Goal: Task Accomplishment & Management: Manage account settings

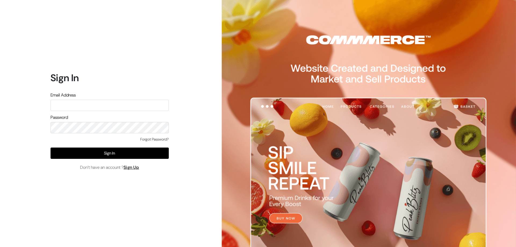
click at [73, 111] on form "Sign In Email Address Password Forgot Password? Sign In Don’t have an account ?…" at bounding box center [109, 121] width 118 height 98
click at [72, 106] on input "text" at bounding box center [109, 105] width 118 height 11
type input "s"
type input "[EMAIL_ADDRESS][DOMAIN_NAME]"
click at [157, 138] on link "Forgot Password?" at bounding box center [154, 139] width 28 height 6
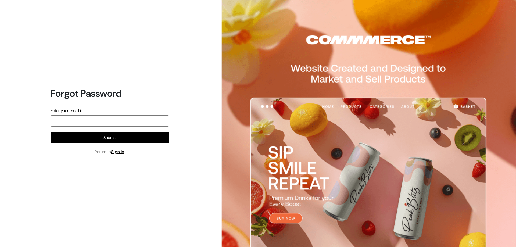
click at [82, 126] on input "email" at bounding box center [109, 120] width 118 height 11
type input "ashapuracosmetic@gmail.com"
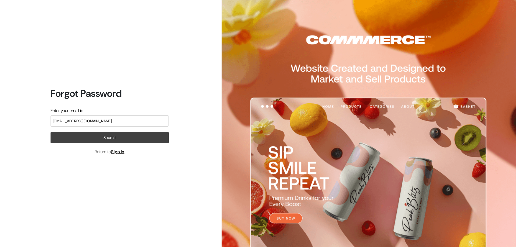
click at [86, 138] on button "Submit" at bounding box center [109, 137] width 118 height 11
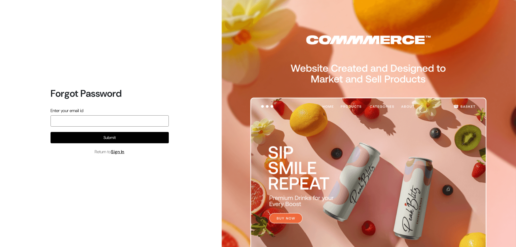
click at [65, 122] on input "email" at bounding box center [109, 120] width 118 height 11
type input "[EMAIL_ADDRESS][DOMAIN_NAME]"
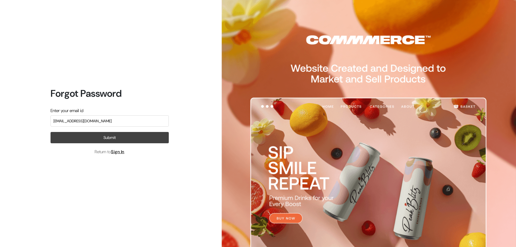
click at [72, 138] on button "Submit" at bounding box center [109, 137] width 118 height 11
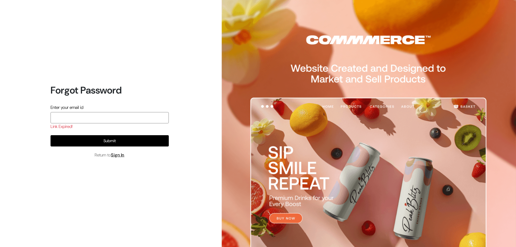
click at [75, 119] on input "email" at bounding box center [109, 117] width 118 height 11
type input "ashapuracosmetic@gmail.com"
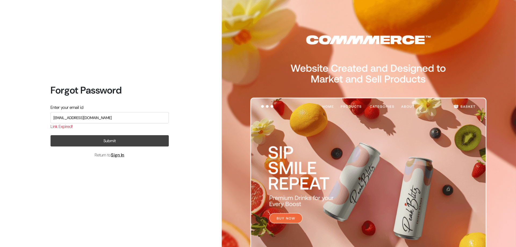
click at [82, 141] on button "Submit" at bounding box center [109, 140] width 118 height 11
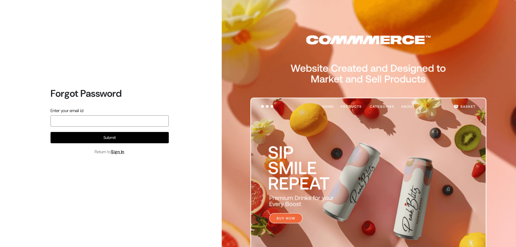
click at [66, 124] on input "email" at bounding box center [109, 120] width 118 height 11
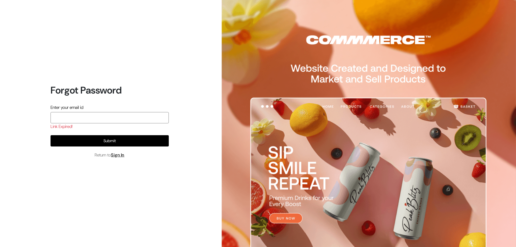
click at [88, 120] on input "email" at bounding box center [109, 117] width 118 height 11
type input "[EMAIL_ADDRESS][DOMAIN_NAME]"
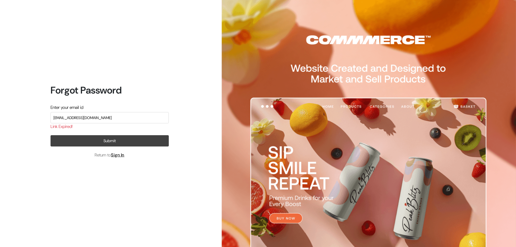
click at [92, 142] on button "Submit" at bounding box center [109, 140] width 118 height 11
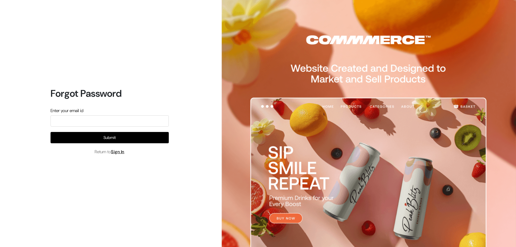
click at [56, 115] on div "Enter your email id" at bounding box center [109, 116] width 118 height 19
click at [59, 122] on input "email" at bounding box center [109, 120] width 118 height 11
type input "[EMAIL_ADDRESS][DOMAIN_NAME]"
click at [76, 123] on input "email" at bounding box center [109, 120] width 118 height 11
type input "[EMAIL_ADDRESS][DOMAIN_NAME]"
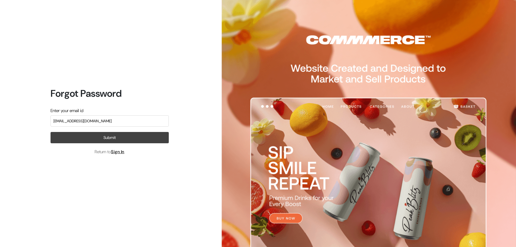
click at [78, 136] on button "Submit" at bounding box center [109, 137] width 118 height 11
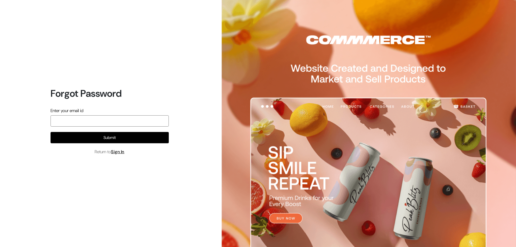
click at [81, 124] on input "email" at bounding box center [109, 120] width 118 height 11
type input "[EMAIL_ADDRESS][DOMAIN_NAME]"
